Goal: Task Accomplishment & Management: Manage account settings

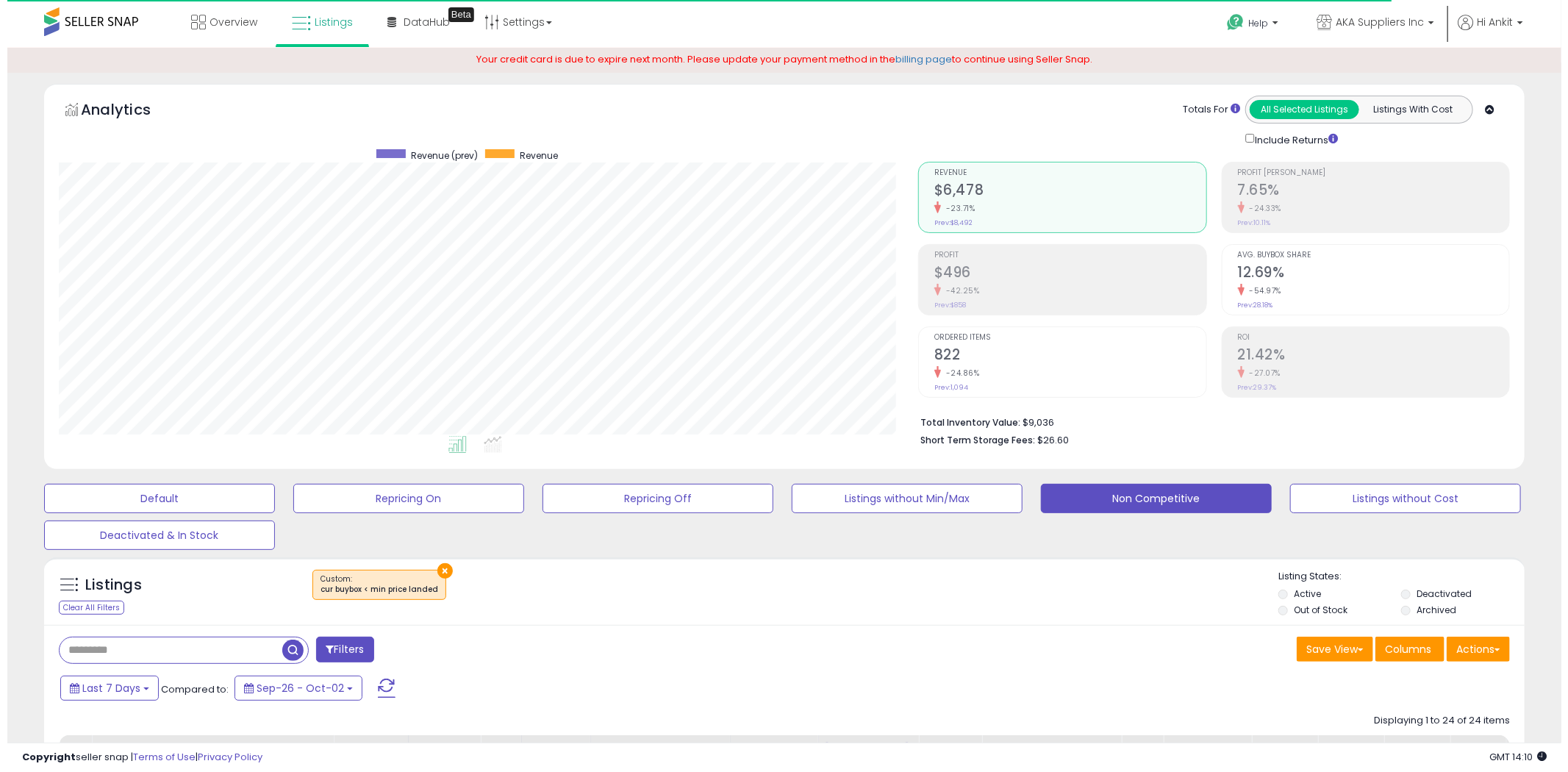
scroll to position [301, 860]
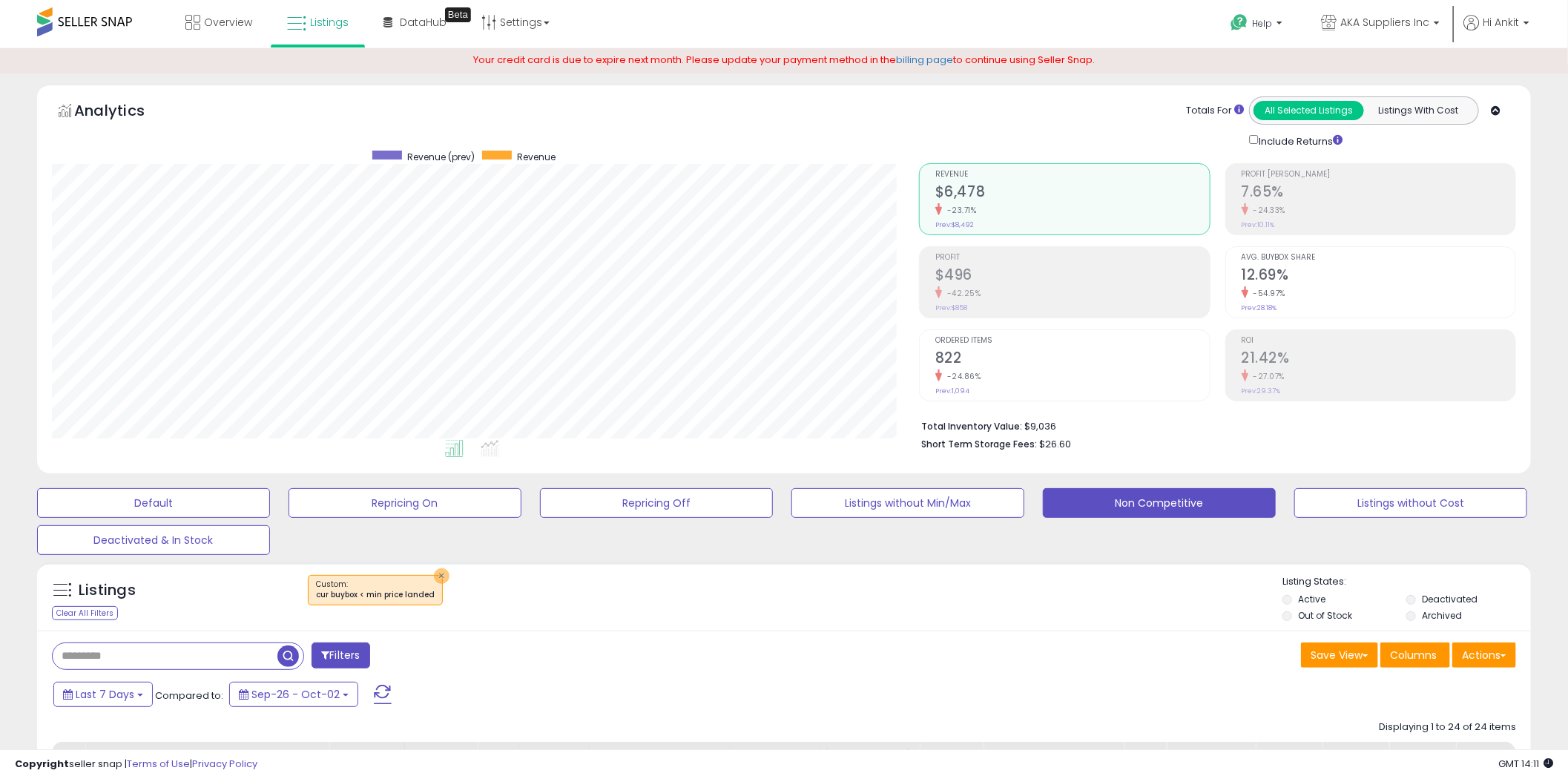
click at [436, 576] on button "×" at bounding box center [441, 576] width 15 height 15
click at [1105, 499] on button "Non Competitive" at bounding box center [1160, 502] width 233 height 30
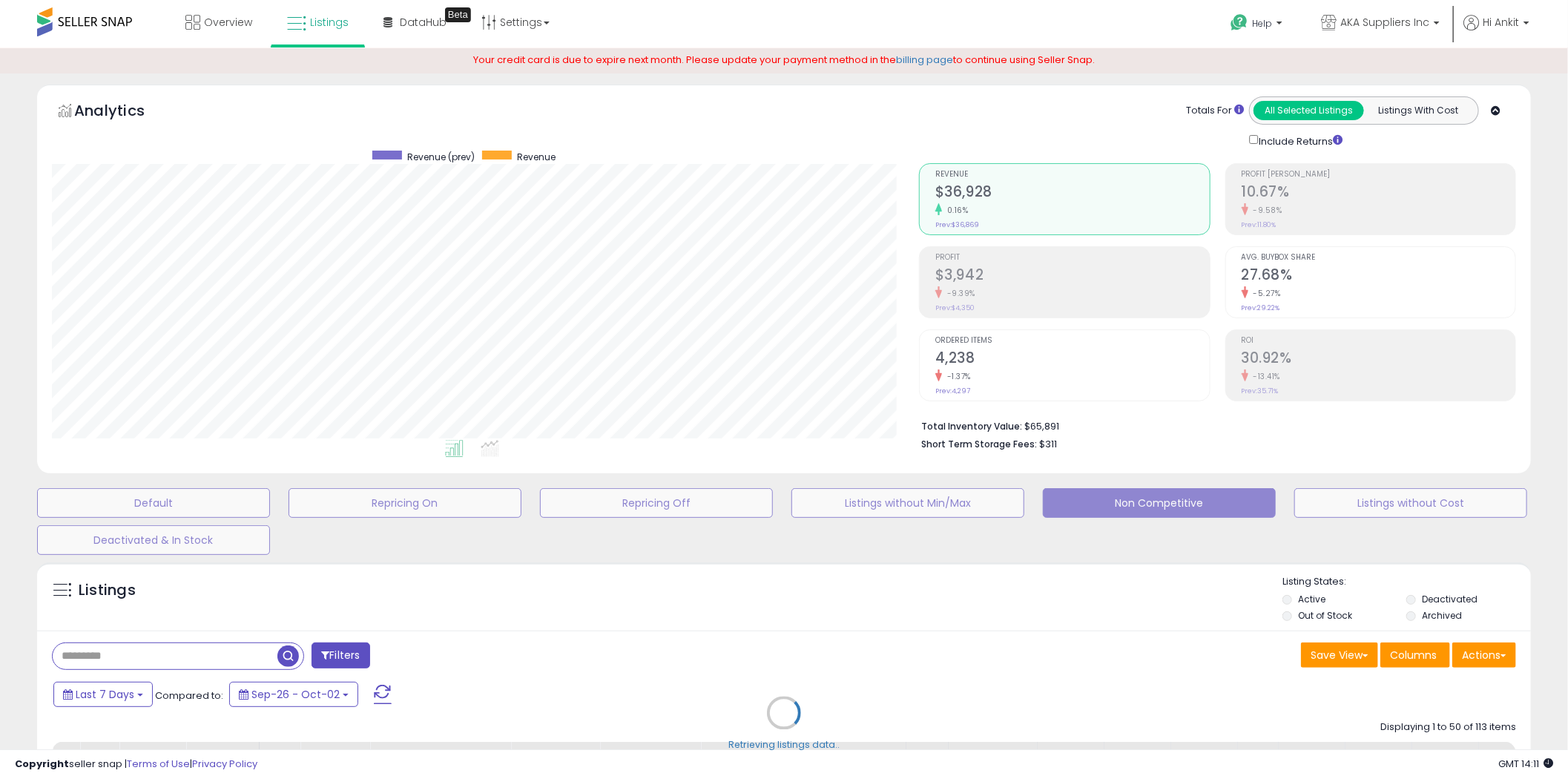
scroll to position [304, 876]
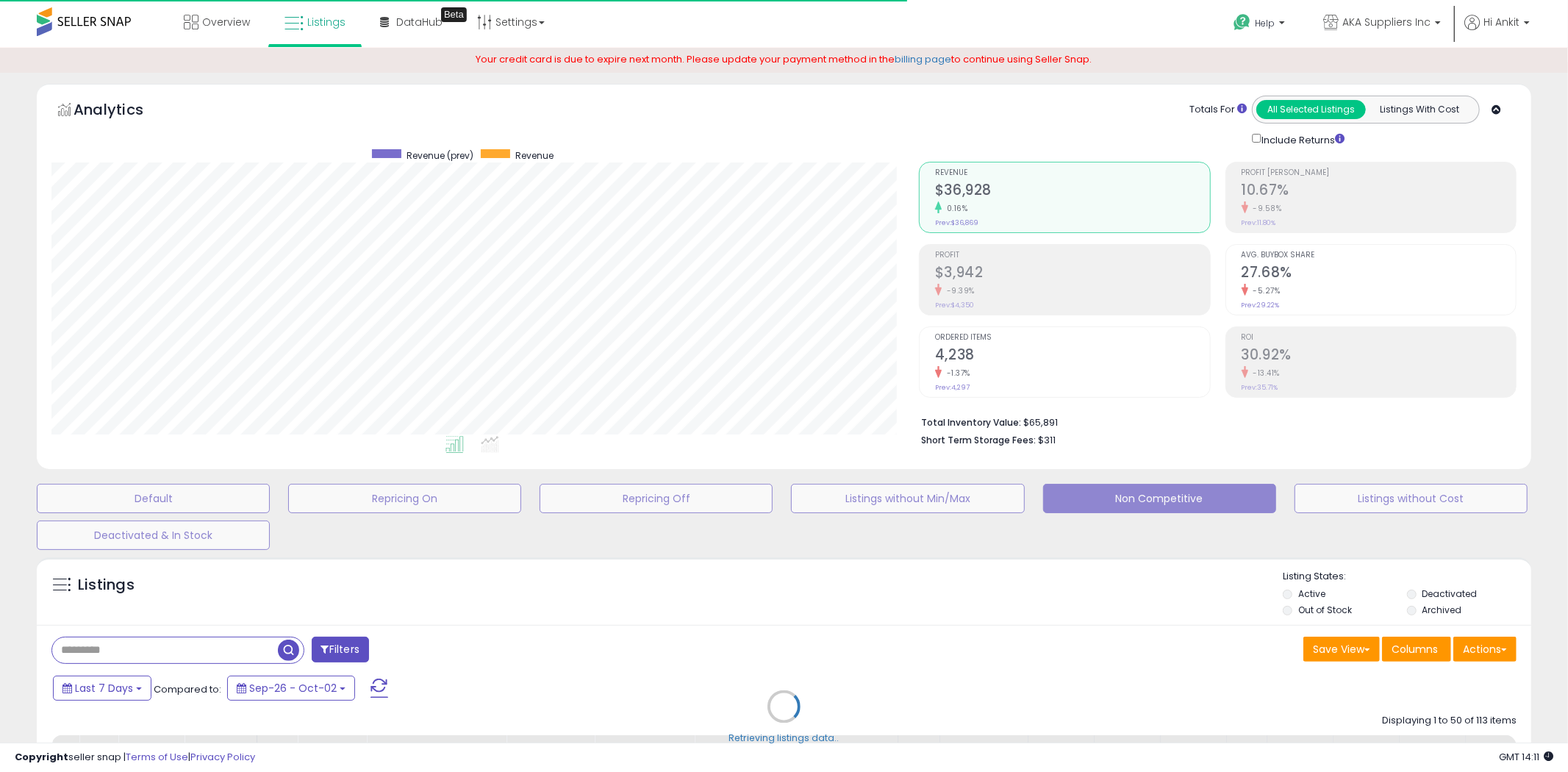
select select "**"
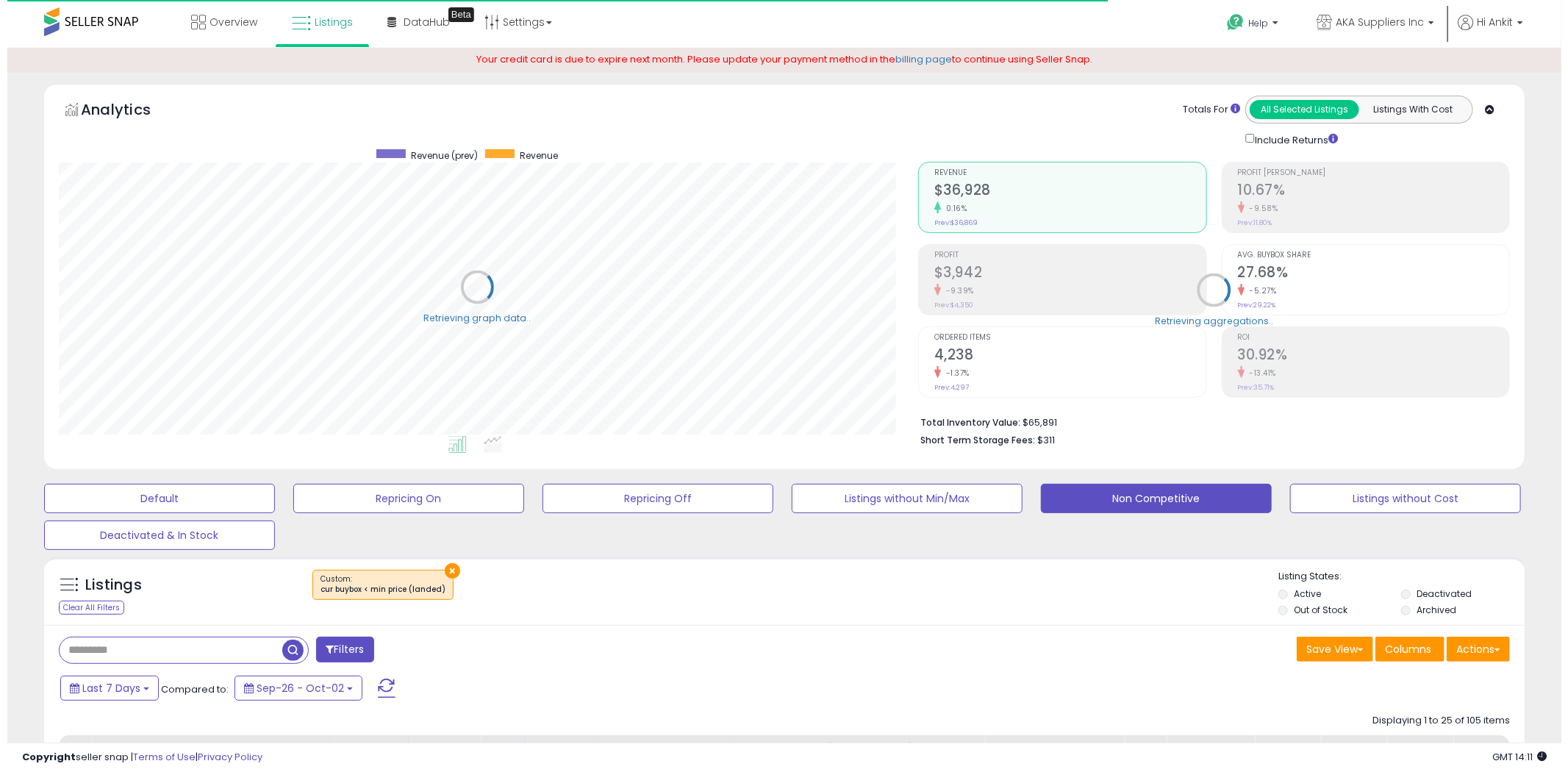
scroll to position [734609, 734097]
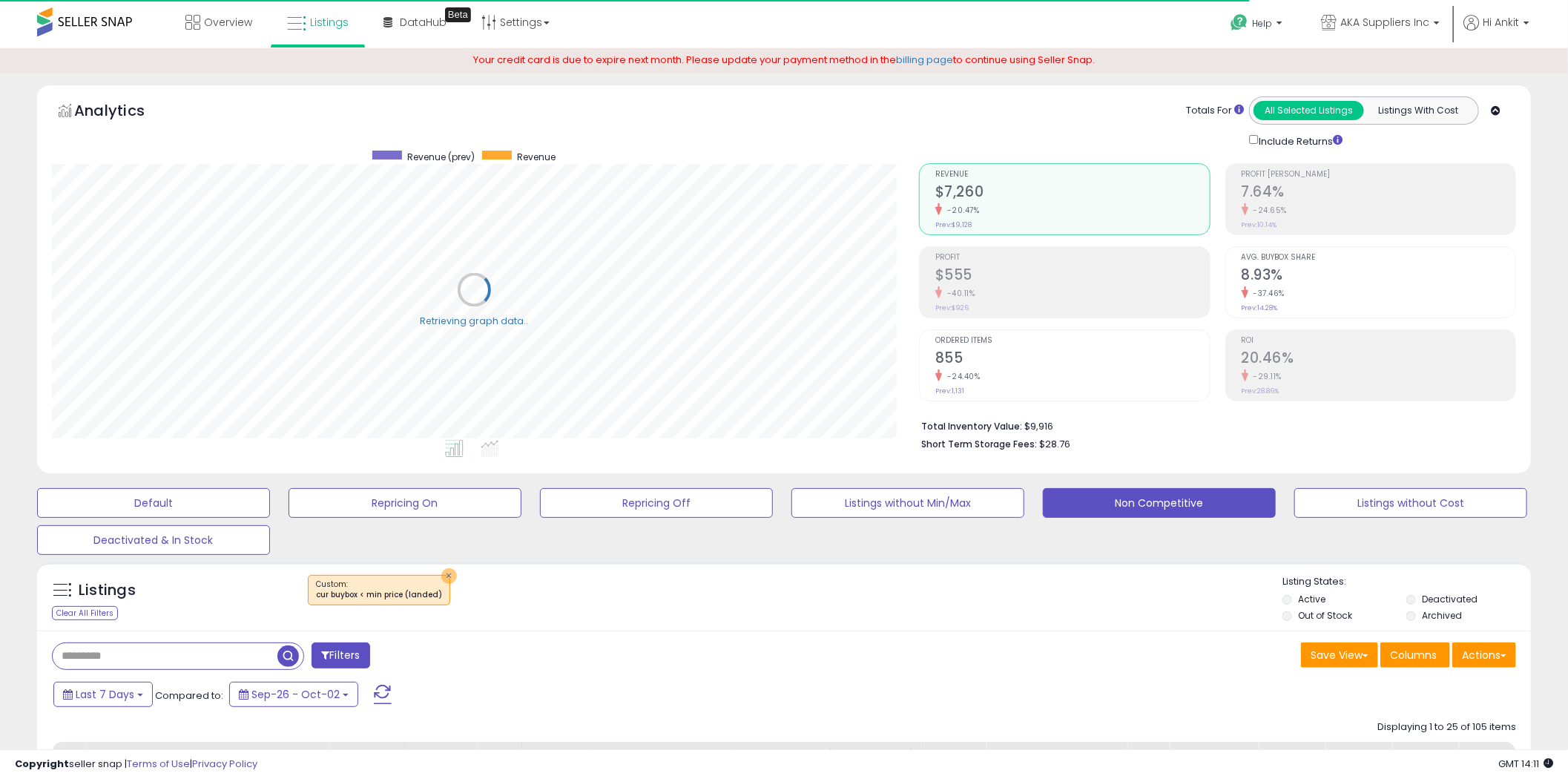
drag, startPoint x: 444, startPoint y: 575, endPoint x: 544, endPoint y: 561, distance: 101.0
click at [444, 574] on button "×" at bounding box center [449, 576] width 15 height 15
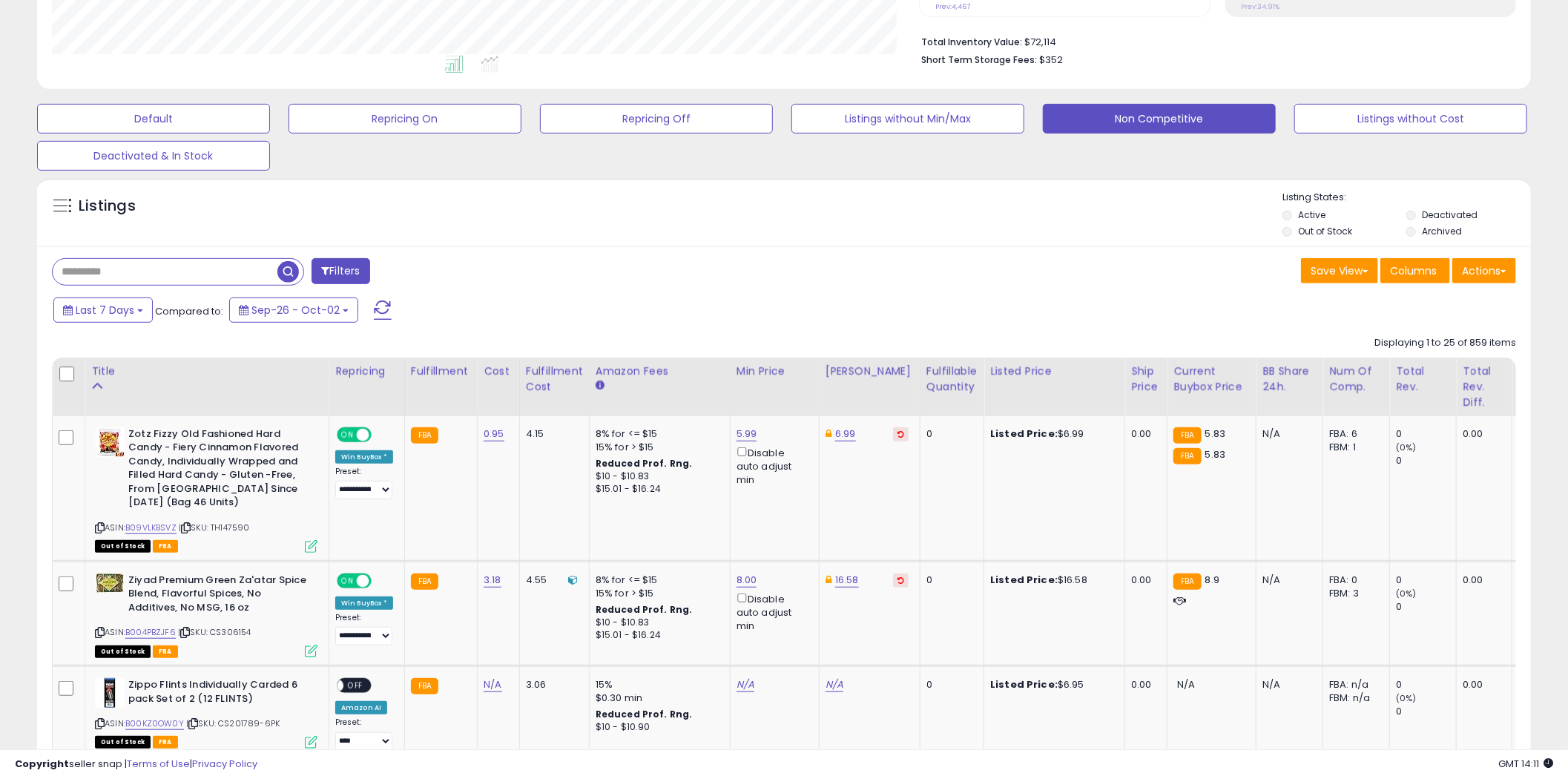
scroll to position [604, 0]
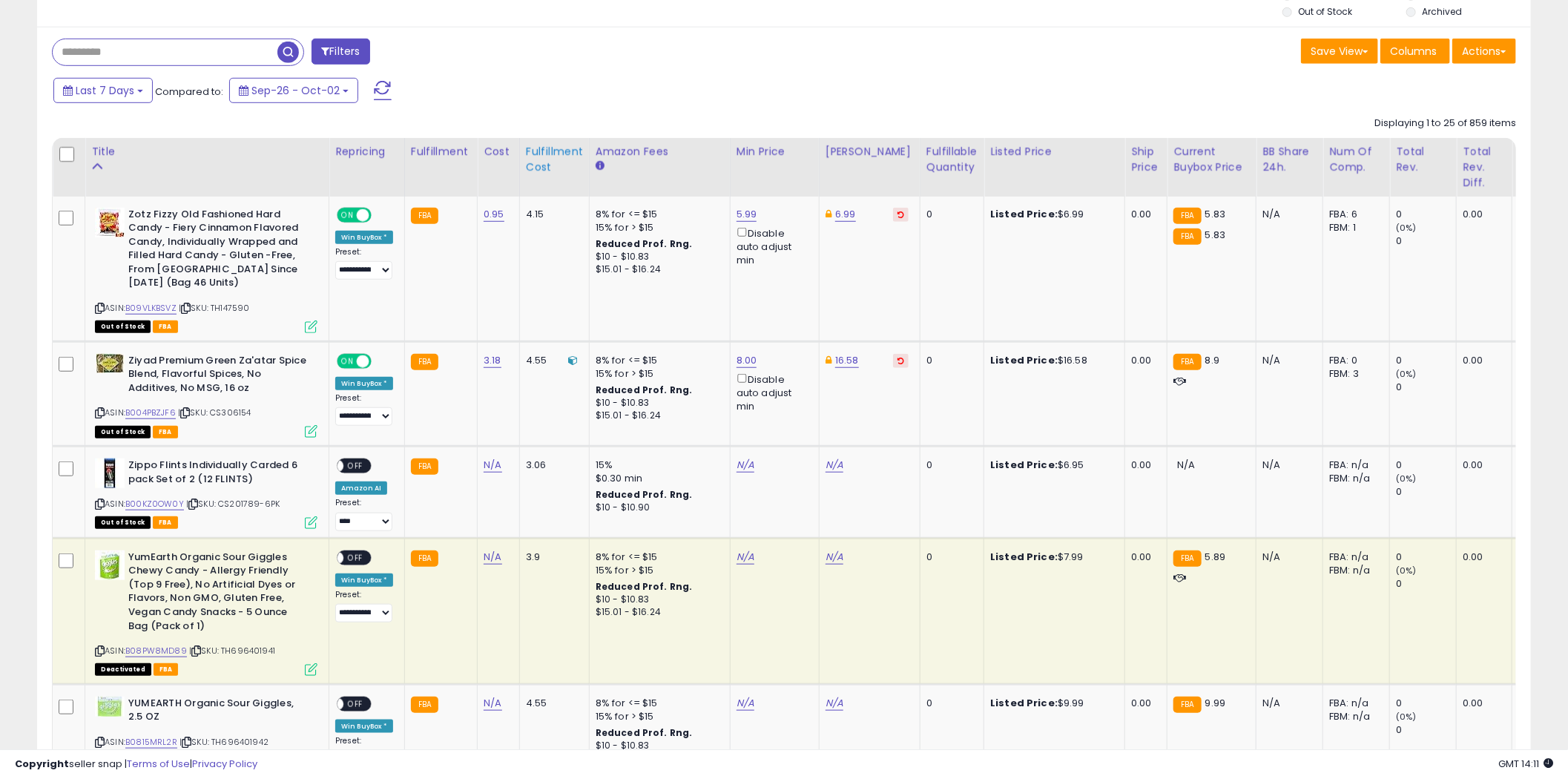
click at [526, 162] on div "Fulfillment Cost" at bounding box center [554, 159] width 57 height 31
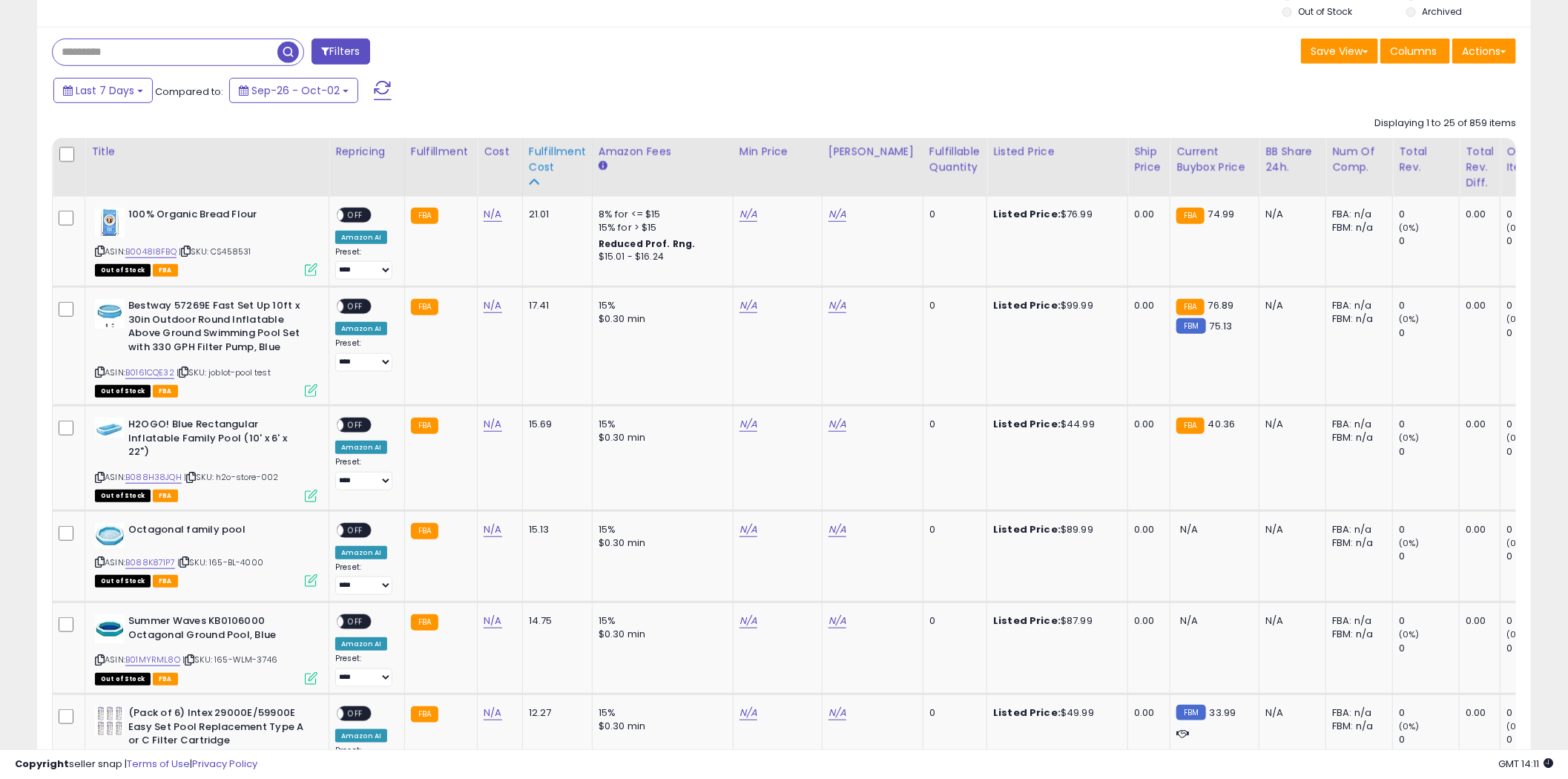
click at [539, 156] on div "Fulfillment Cost" at bounding box center [557, 159] width 57 height 31
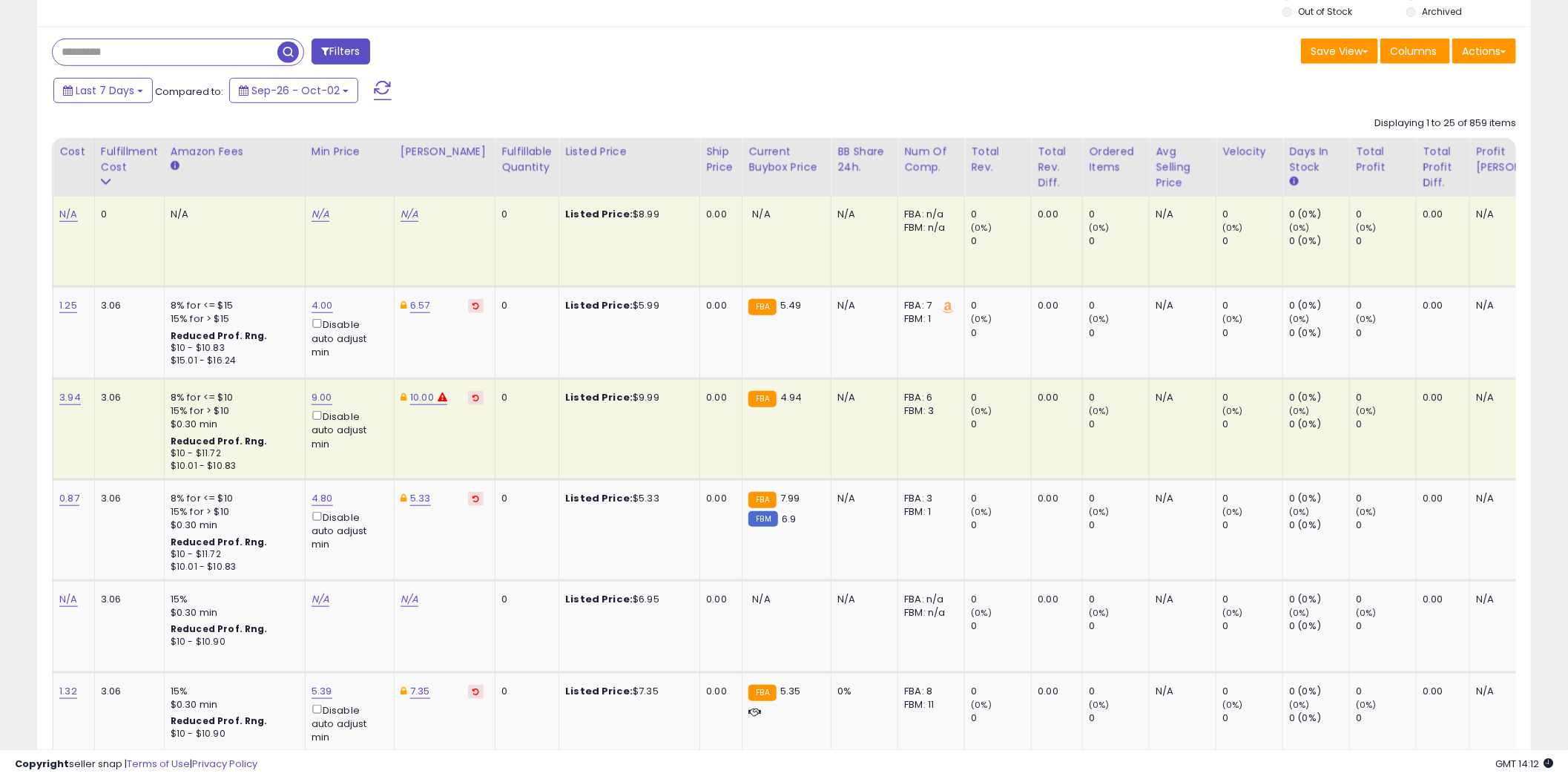
scroll to position [0, 0]
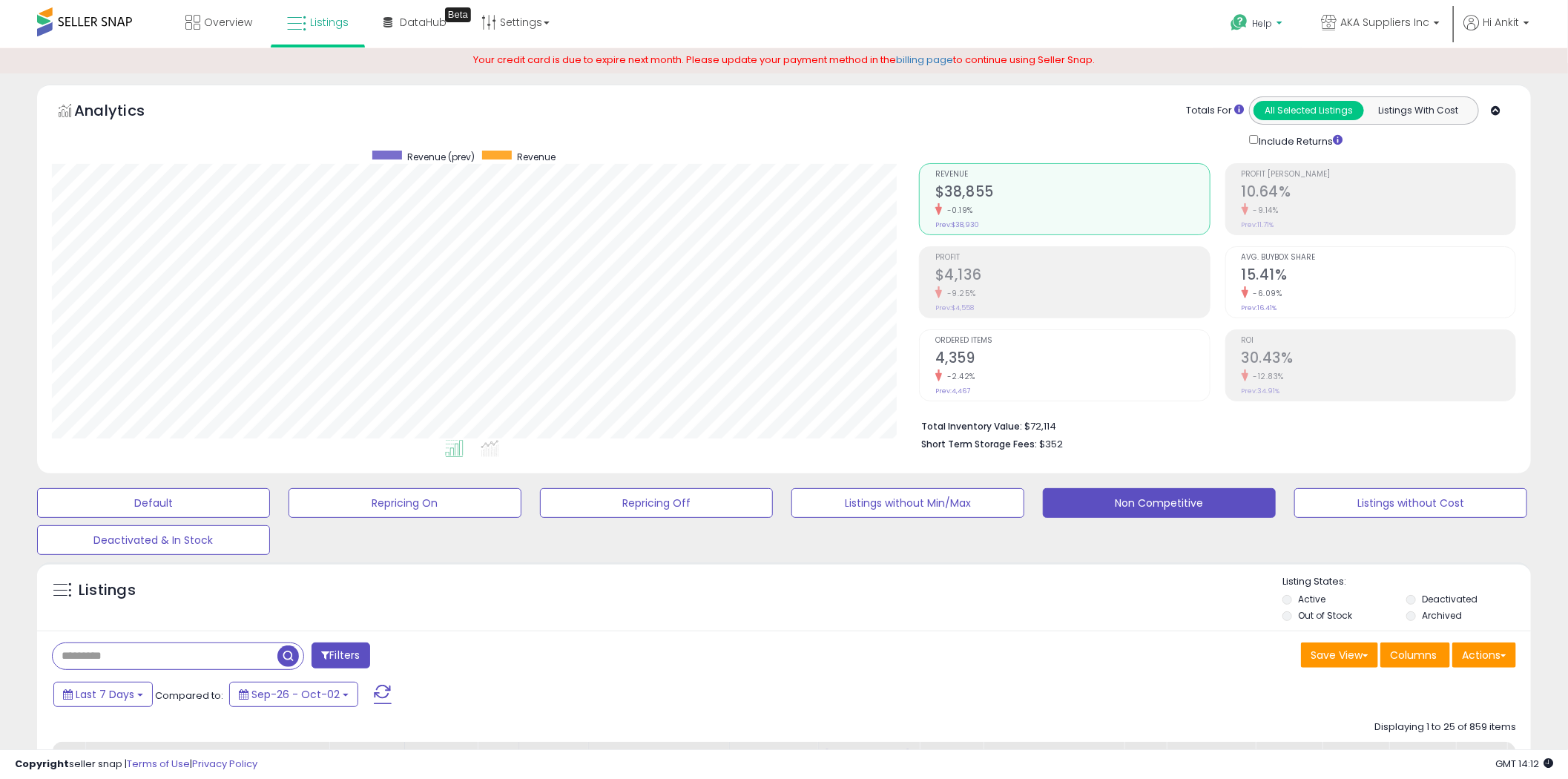
click at [1281, 27] on b at bounding box center [1279, 27] width 6 height 10
click at [1269, 115] on link "Search Knowledge Hub" at bounding box center [1271, 125] width 77 height 28
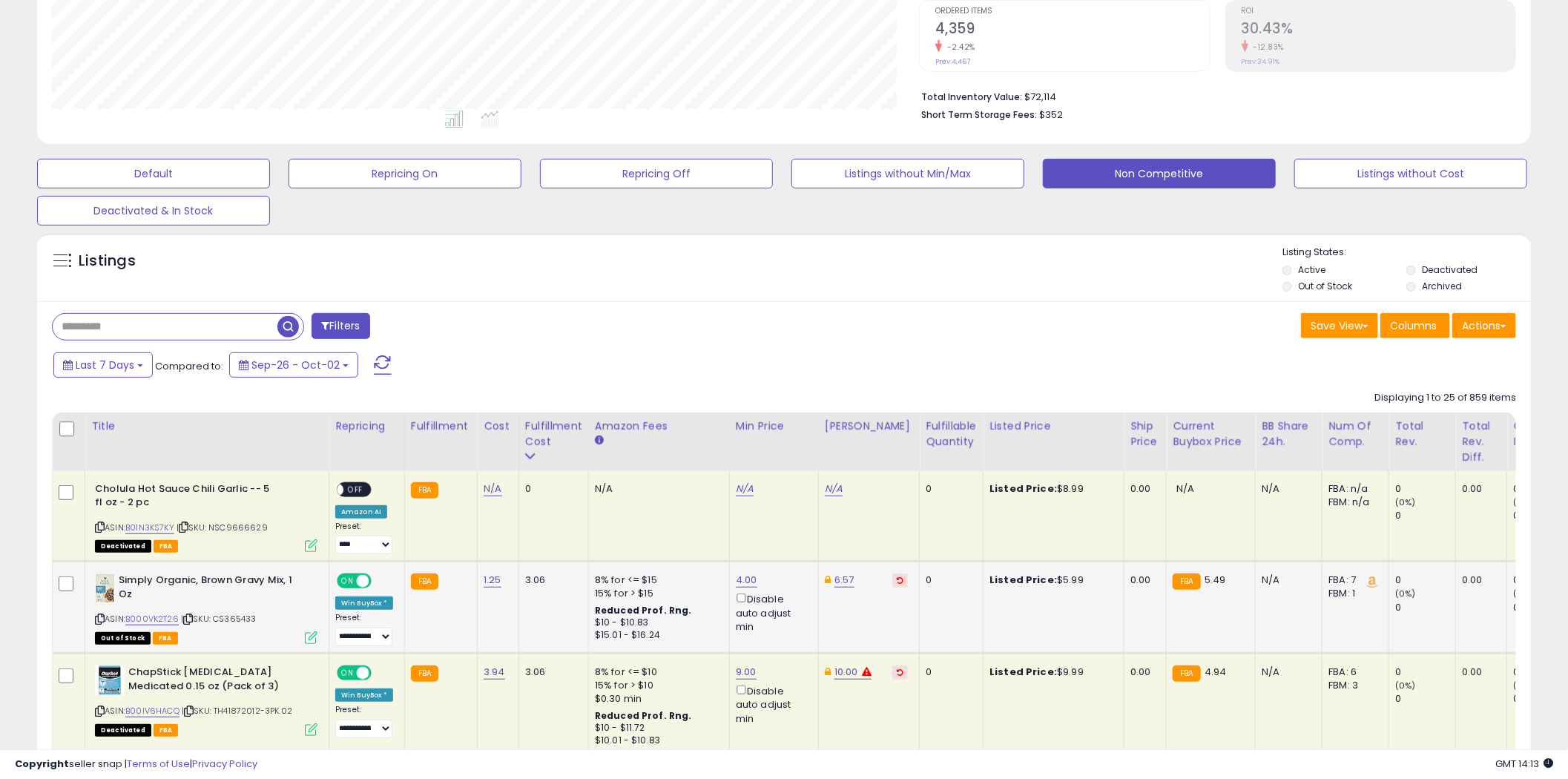
scroll to position [550, 0]
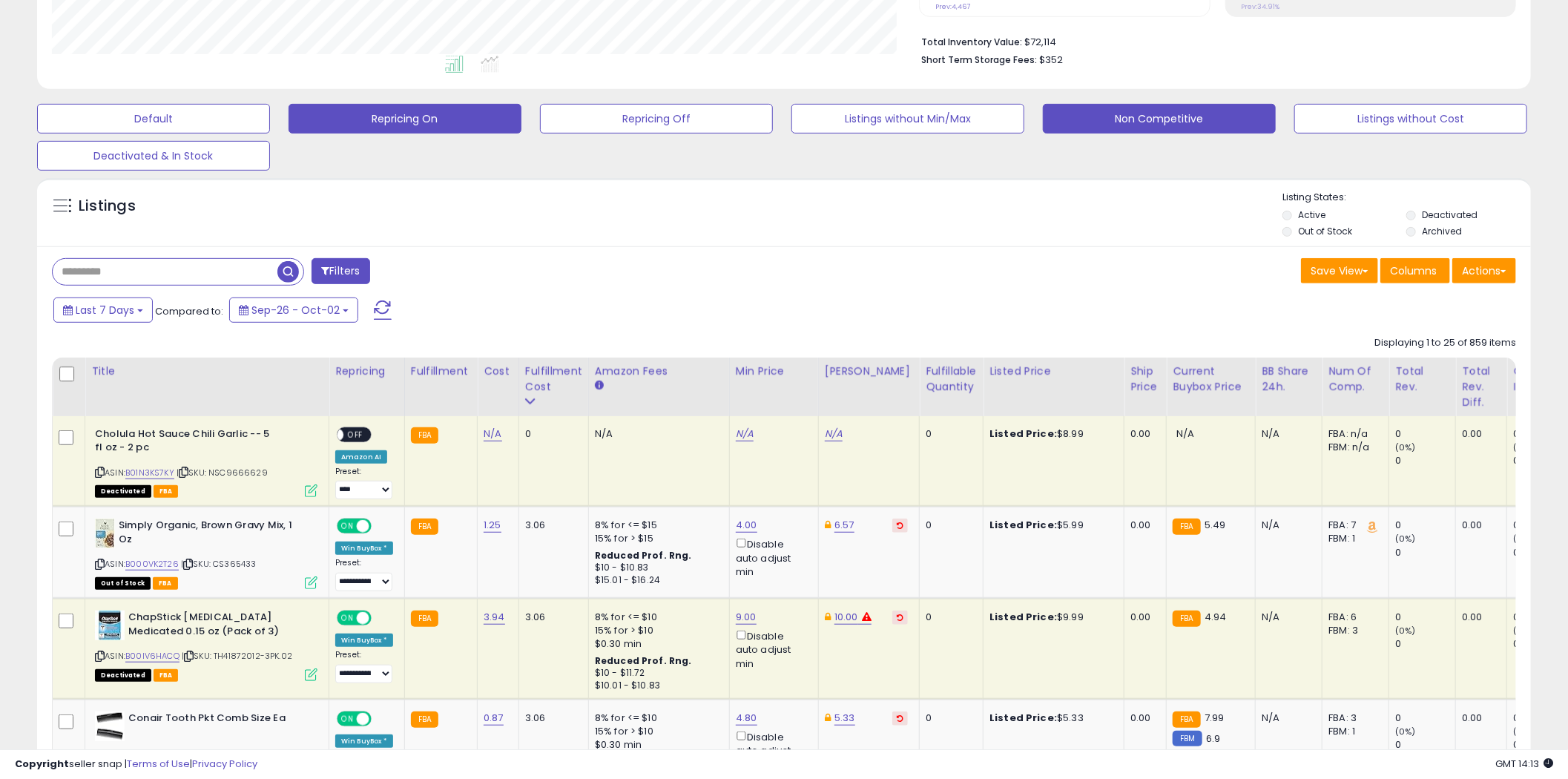
click at [418, 116] on button "Repricing On" at bounding box center [405, 118] width 233 height 30
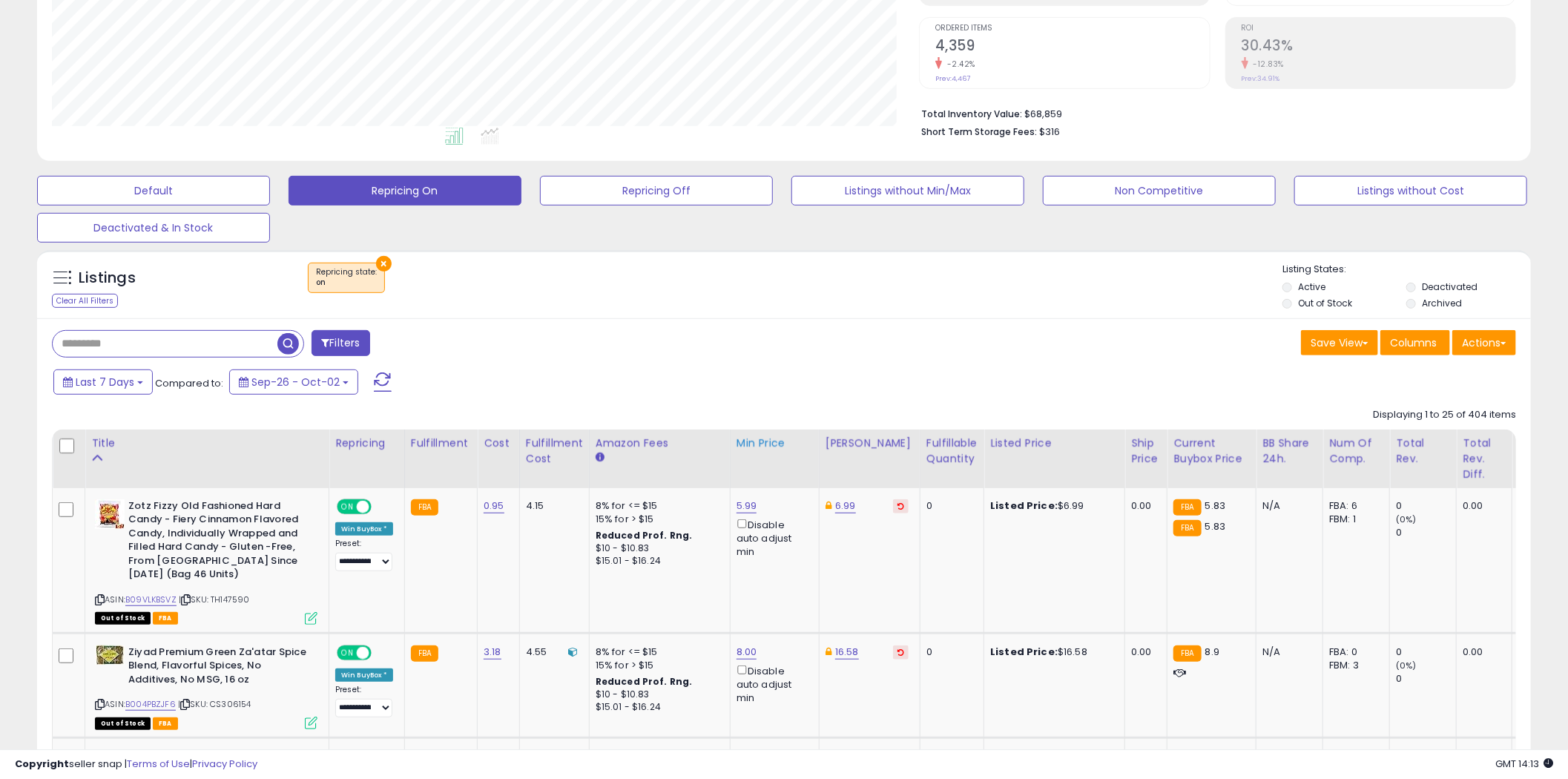
scroll to position [330, 0]
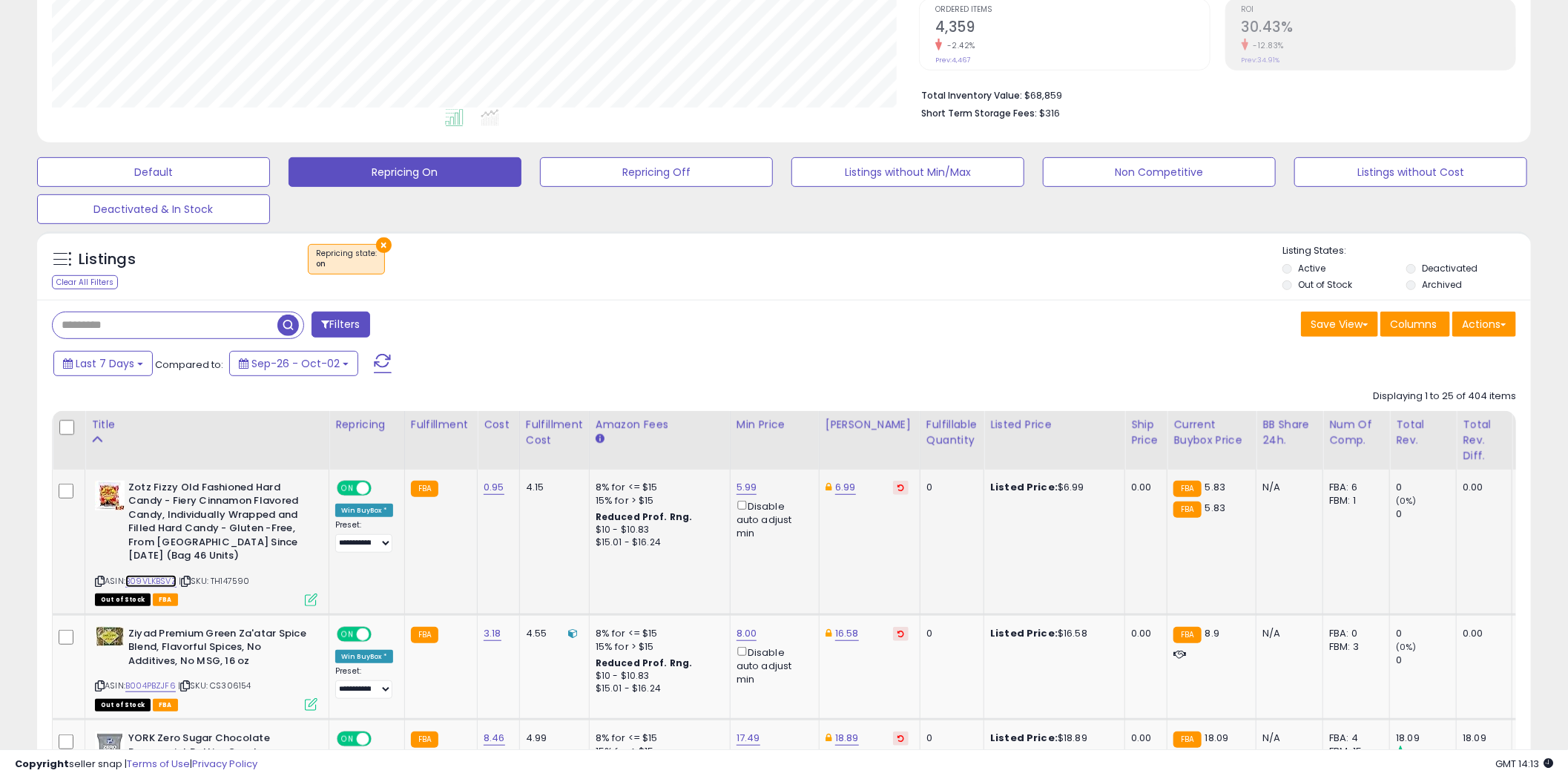
click at [156, 575] on link "B09VLKBSVZ" at bounding box center [151, 581] width 51 height 13
click at [536, 486] on div "4.15" at bounding box center [552, 487] width 52 height 14
click at [552, 551] on td "4.15" at bounding box center [554, 542] width 70 height 146
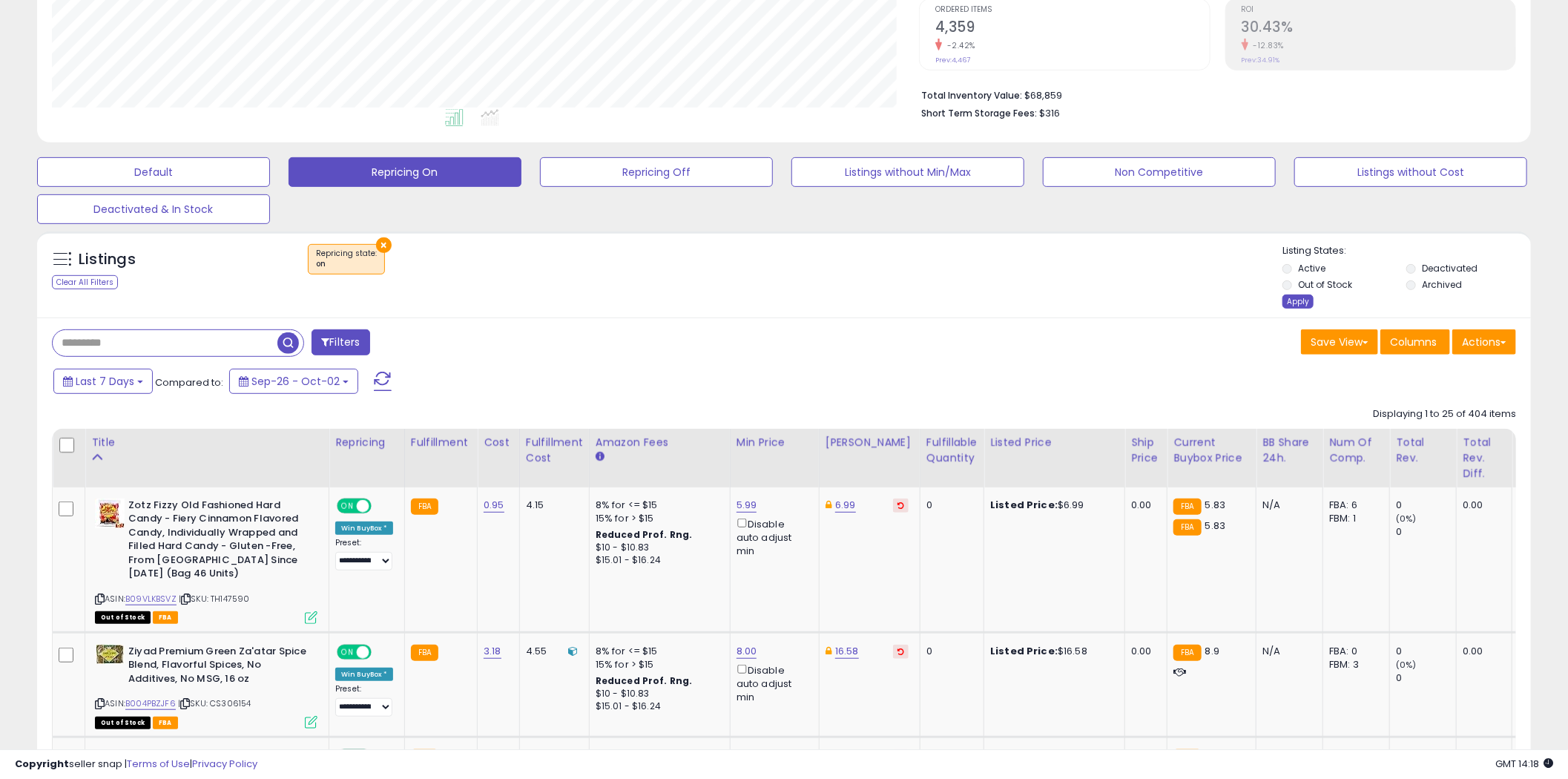
click at [1300, 302] on div "Apply" at bounding box center [1298, 301] width 31 height 14
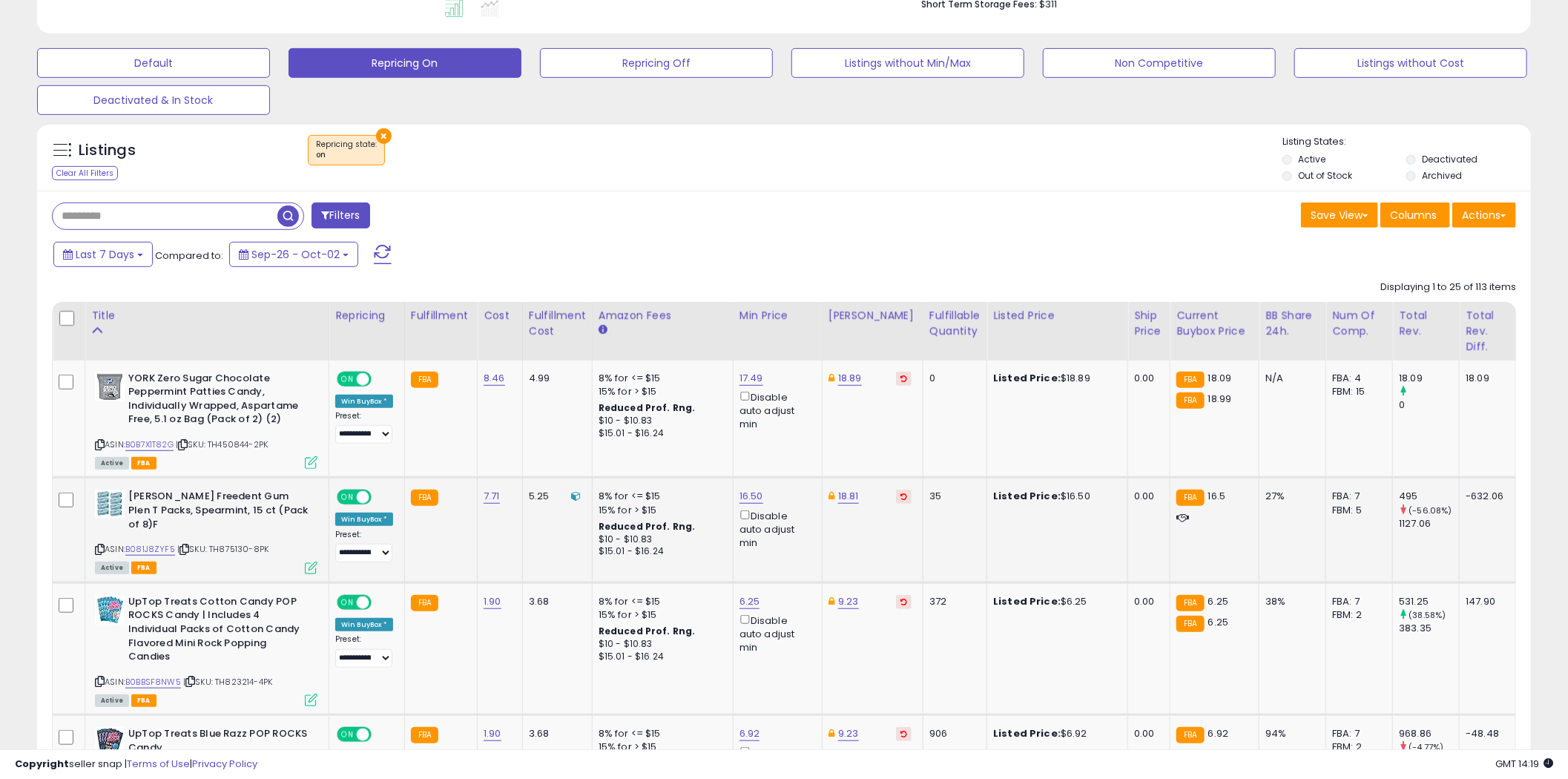
scroll to position [441, 0]
click at [162, 674] on link "B0BBSF8NW5" at bounding box center [153, 681] width 55 height 13
drag, startPoint x: 543, startPoint y: 586, endPoint x: 535, endPoint y: 587, distance: 8.1
click at [535, 594] on div "3.68" at bounding box center [555, 601] width 52 height 14
drag, startPoint x: 547, startPoint y: 586, endPoint x: 536, endPoint y: 588, distance: 11.2
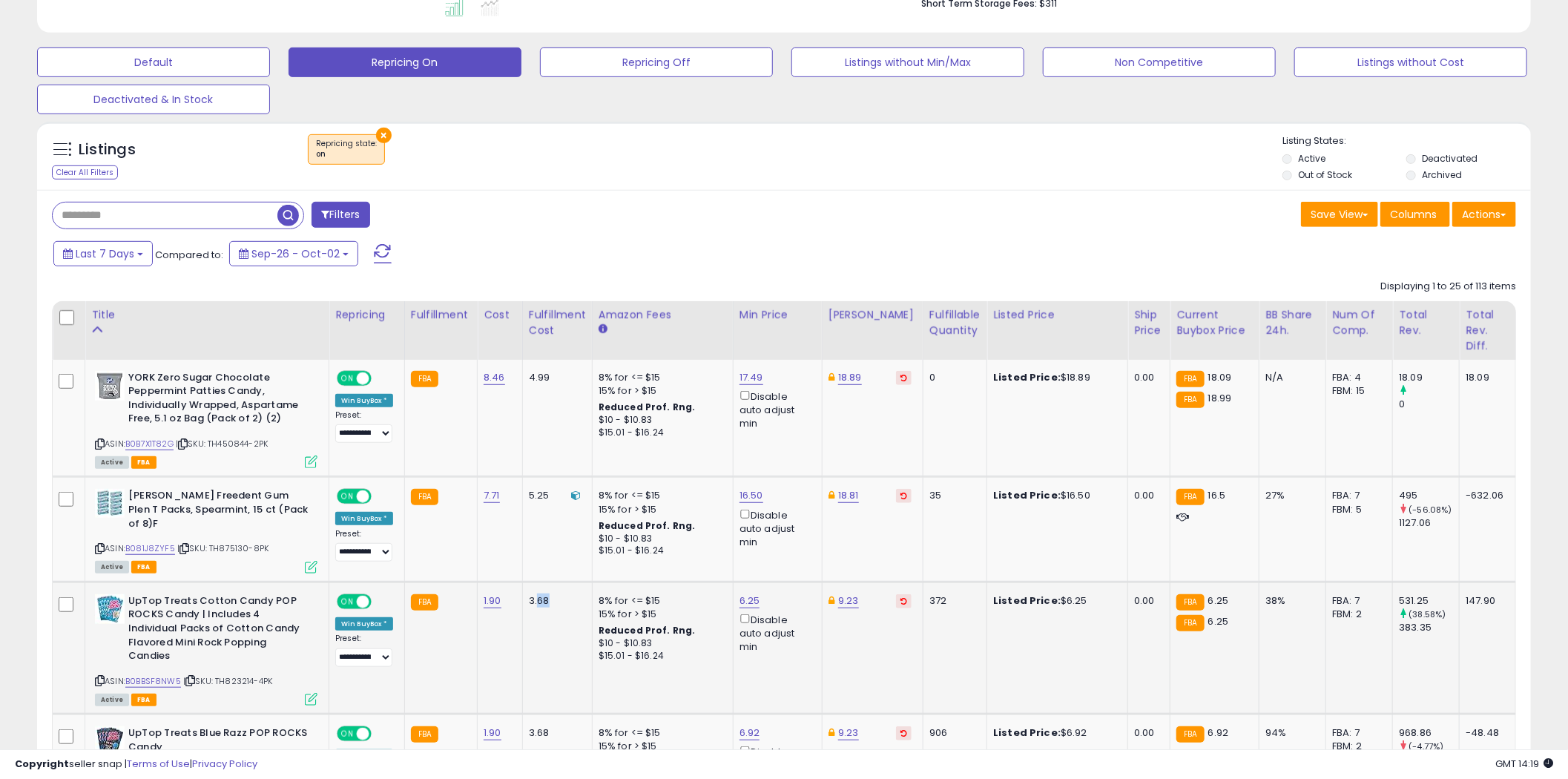
click at [536, 594] on div "3.68" at bounding box center [555, 601] width 52 height 14
click at [564, 597] on td "3.68" at bounding box center [556, 647] width 70 height 132
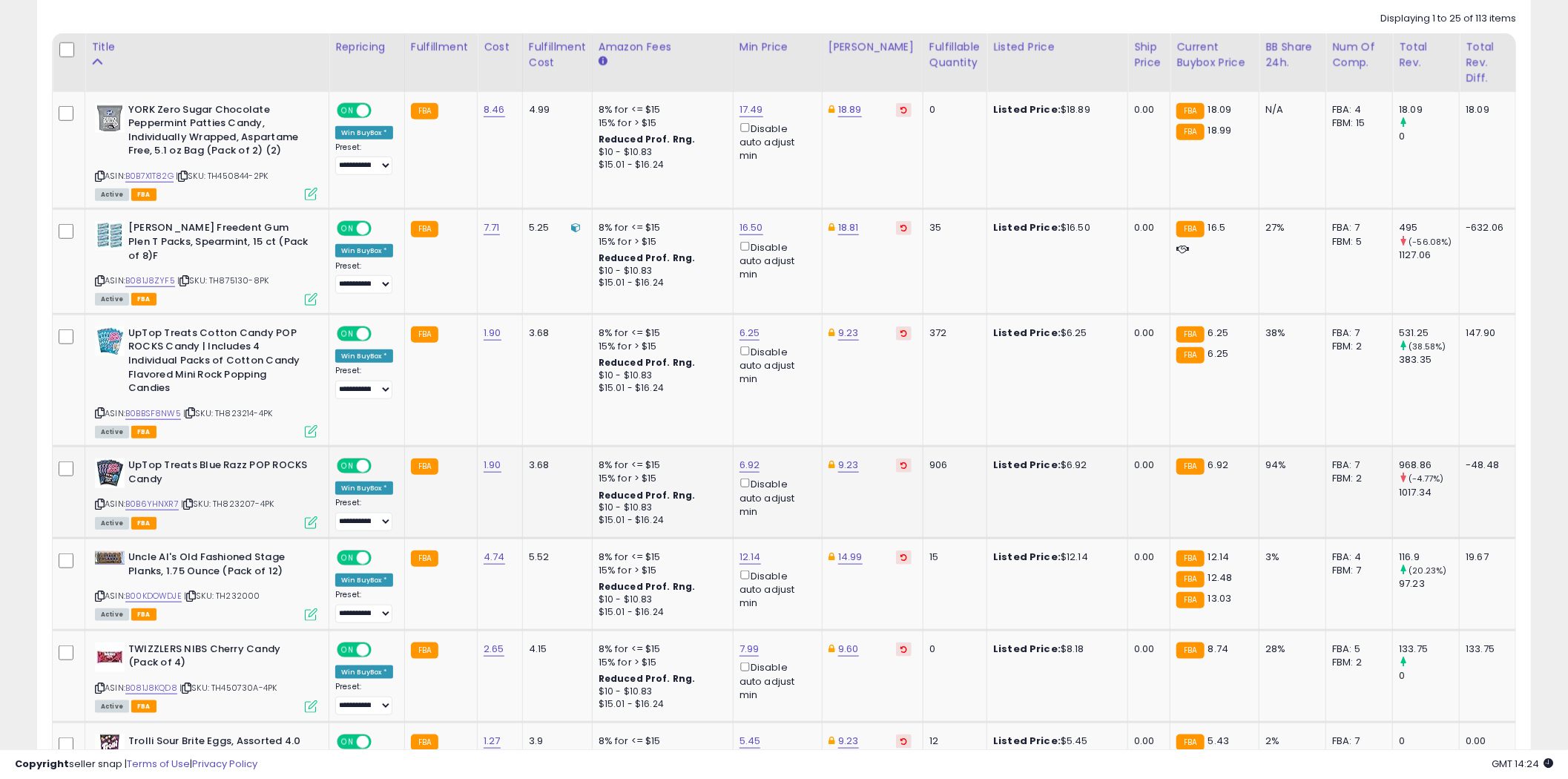
scroll to position [715, 0]
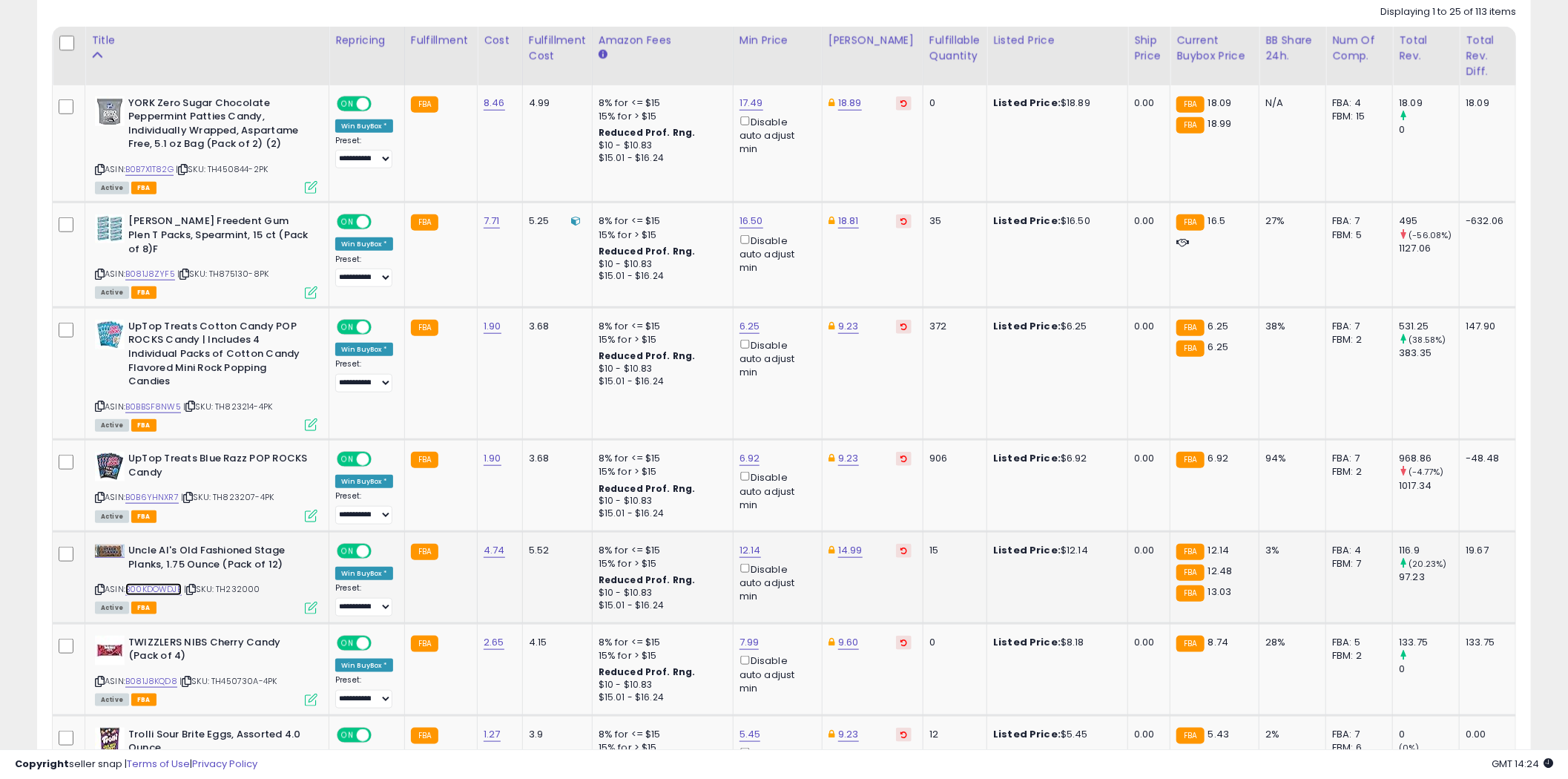
click at [164, 583] on link "B00KDOWDJE" at bounding box center [154, 589] width 56 height 13
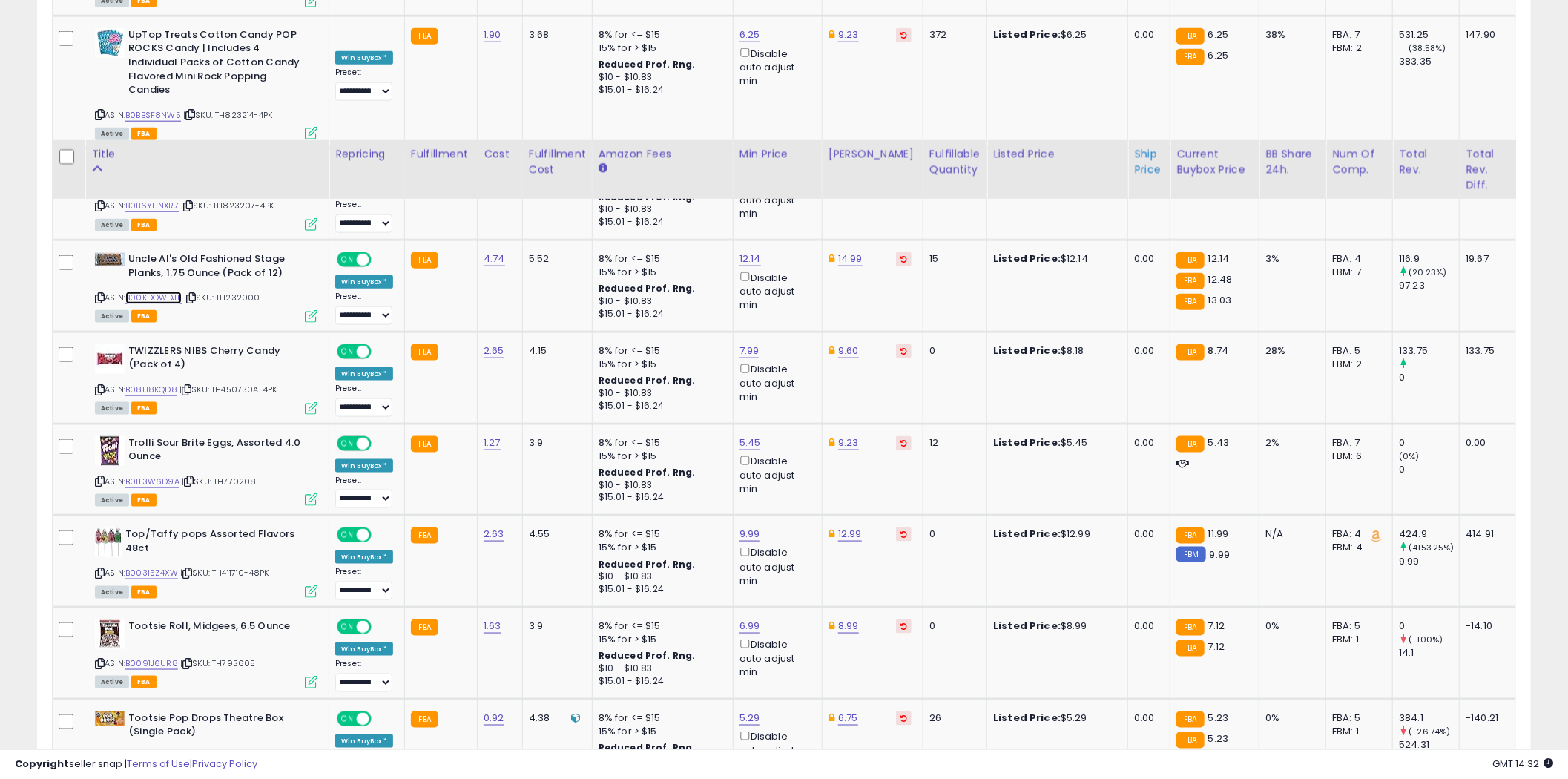
scroll to position [935, 0]
